Goal: Check status: Check status

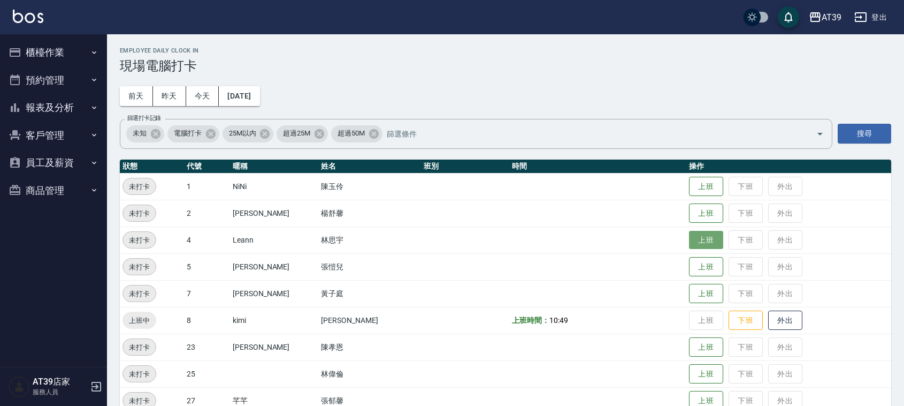
click at [699, 234] on button "上班" at bounding box center [706, 240] width 34 height 19
click at [174, 93] on button "昨天" at bounding box center [169, 96] width 33 height 20
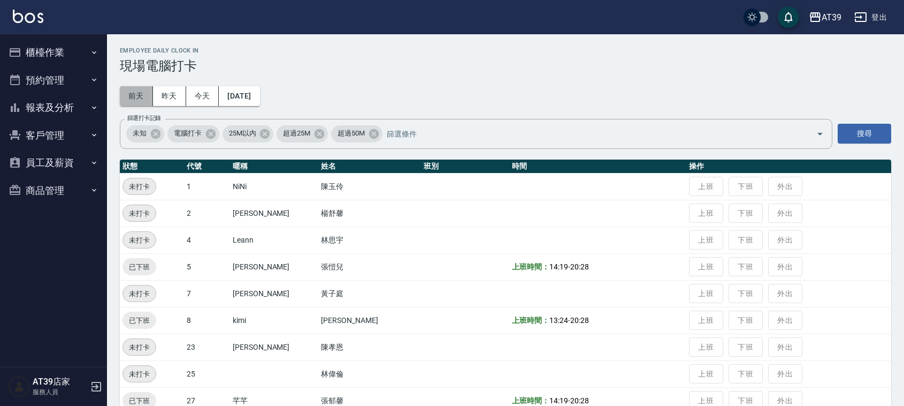
click at [148, 95] on button "前天" at bounding box center [136, 96] width 33 height 20
click at [162, 97] on button "昨天" at bounding box center [169, 96] width 33 height 20
click at [199, 83] on div "Employee Daily Clock In 現場電腦打卡 前天 昨天 今天 2025/08/20 篩選打卡記錄 未知 電腦打卡 25M以內 超過25M 超…" at bounding box center [505, 310] width 797 height 553
click at [202, 89] on button "今天" at bounding box center [202, 96] width 33 height 20
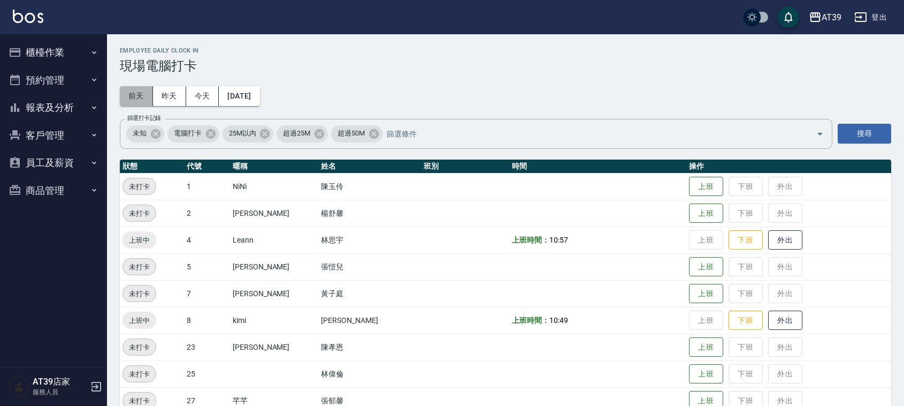
click at [139, 93] on button "前天" at bounding box center [136, 96] width 33 height 20
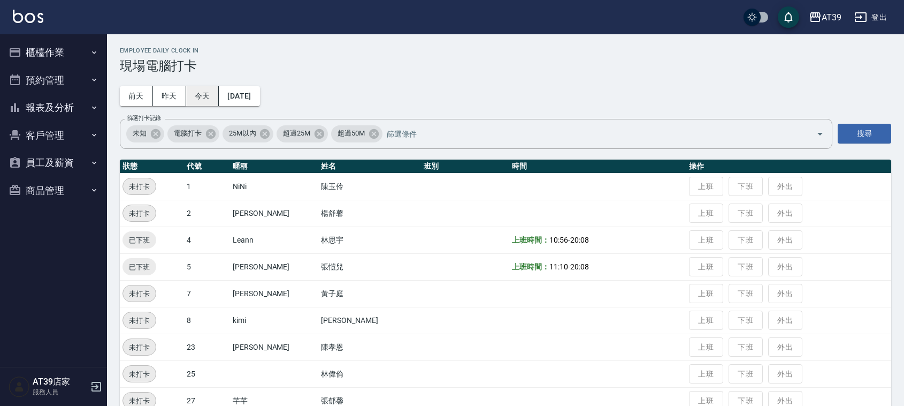
click at [209, 102] on button "今天" at bounding box center [202, 96] width 33 height 20
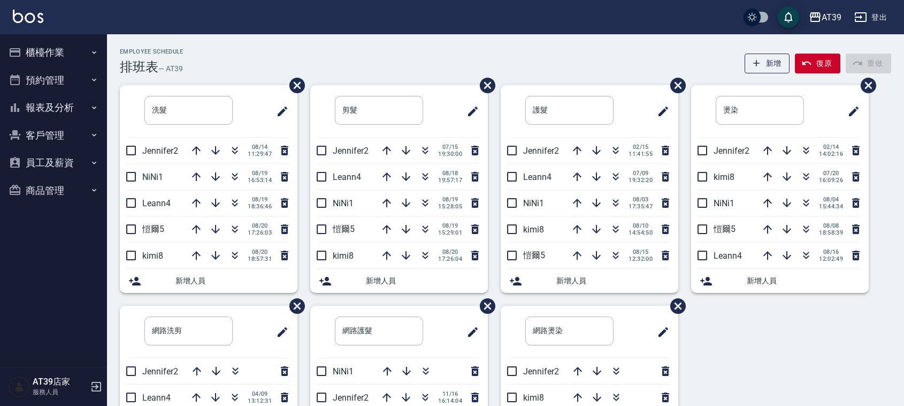
click at [887, 300] on div "洗髮 ​ Jennifer2 [DATE] 11:29:47 NiNi1 [DATE] 16:53:14 Leann4 [DATE] 18:36:46 [PE…" at bounding box center [499, 305] width 784 height 441
click at [579, 39] on div "Employee Schedule 排班表 — AT39 新增 復原 重做 洗髮 ​ Jennifer2 [DATE] 11:29:47 NiNi1 [DAT…" at bounding box center [505, 282] width 797 height 496
